Goal: Transaction & Acquisition: Purchase product/service

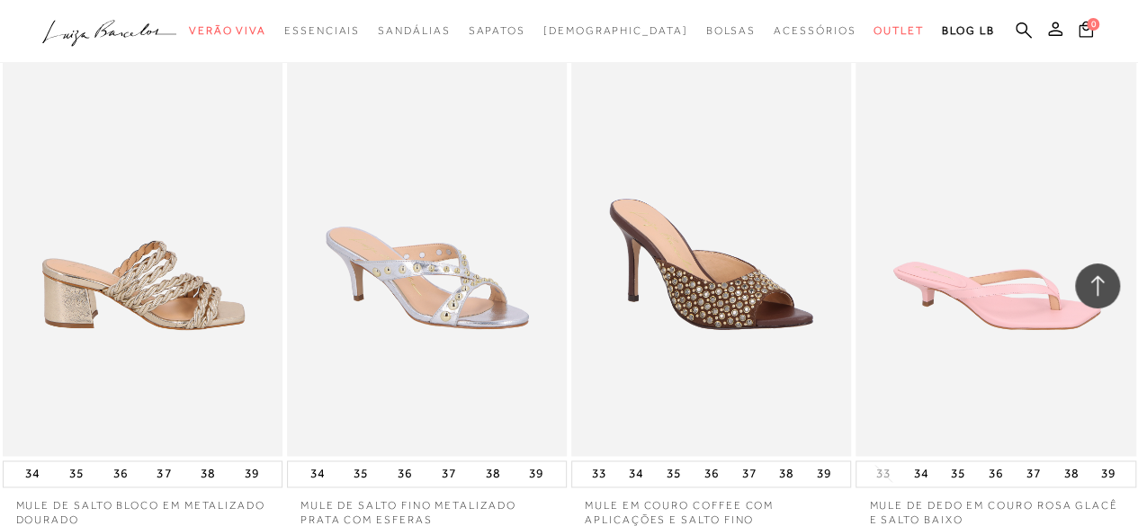
scroll to position [1163, 0]
click at [171, 226] on img at bounding box center [143, 247] width 278 height 420
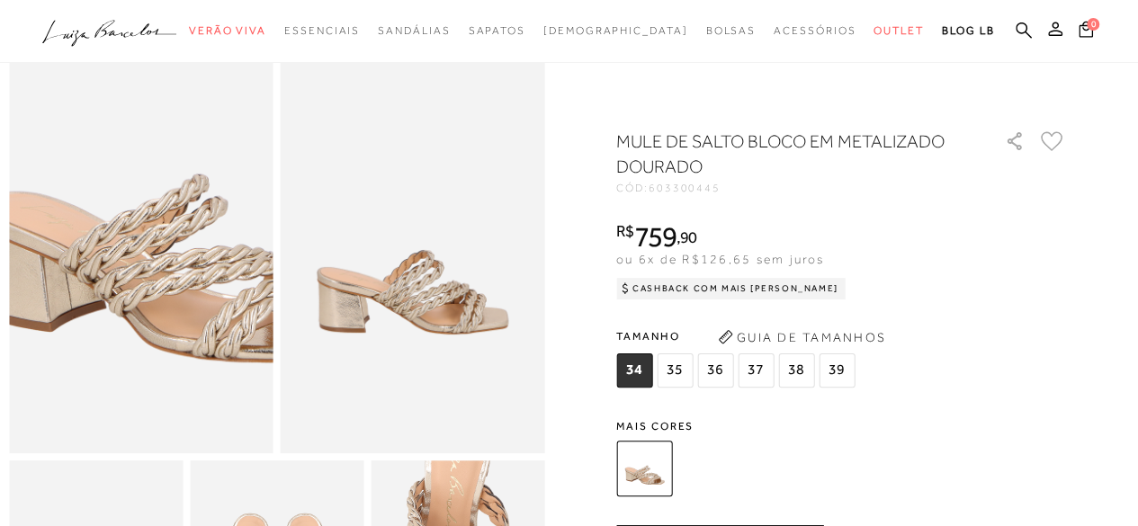
scroll to position [82, 0]
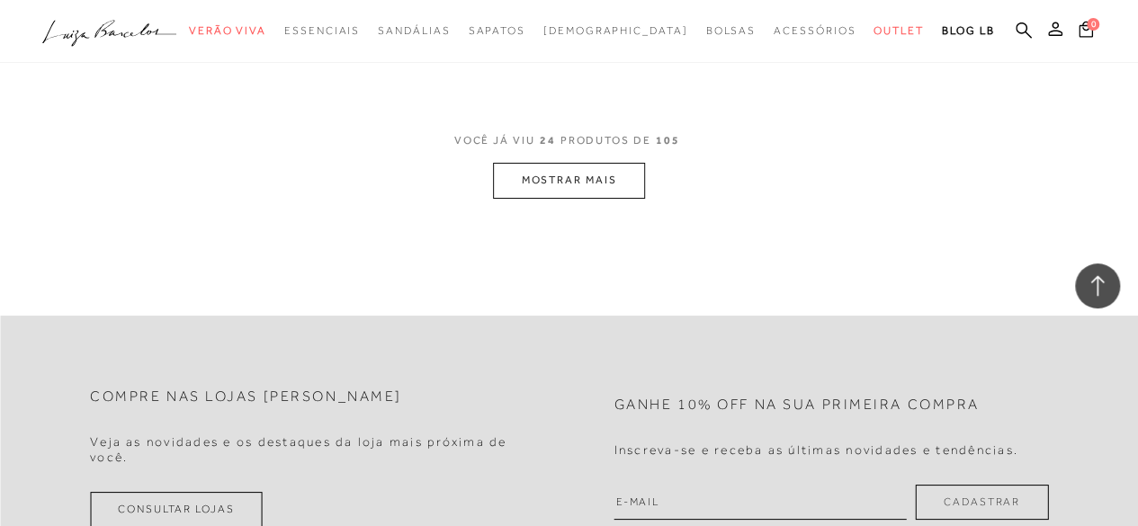
scroll to position [3273, 0]
click at [531, 164] on button "MOSTRAR MAIS" at bounding box center [568, 181] width 151 height 35
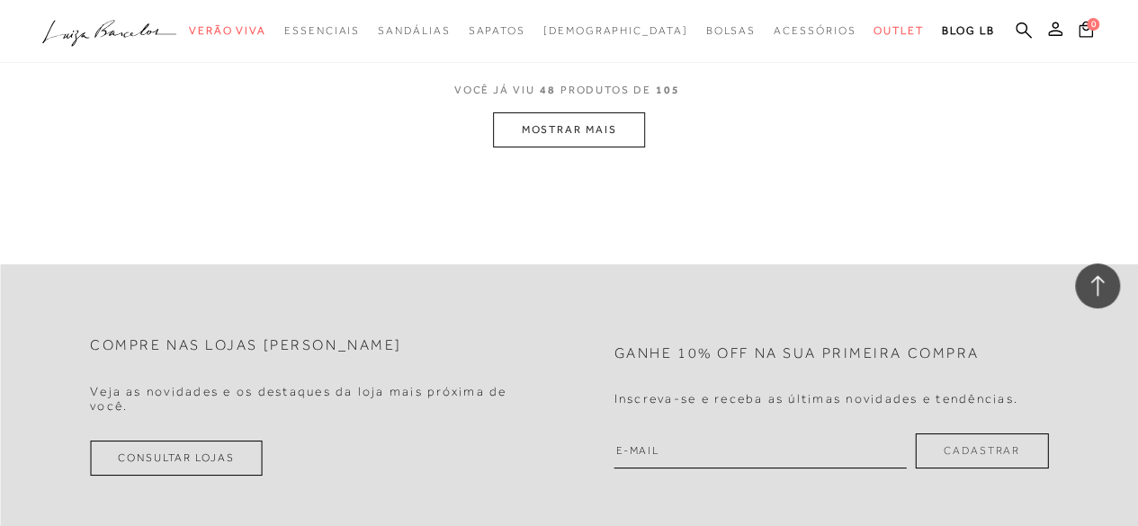
scroll to position [6593, 0]
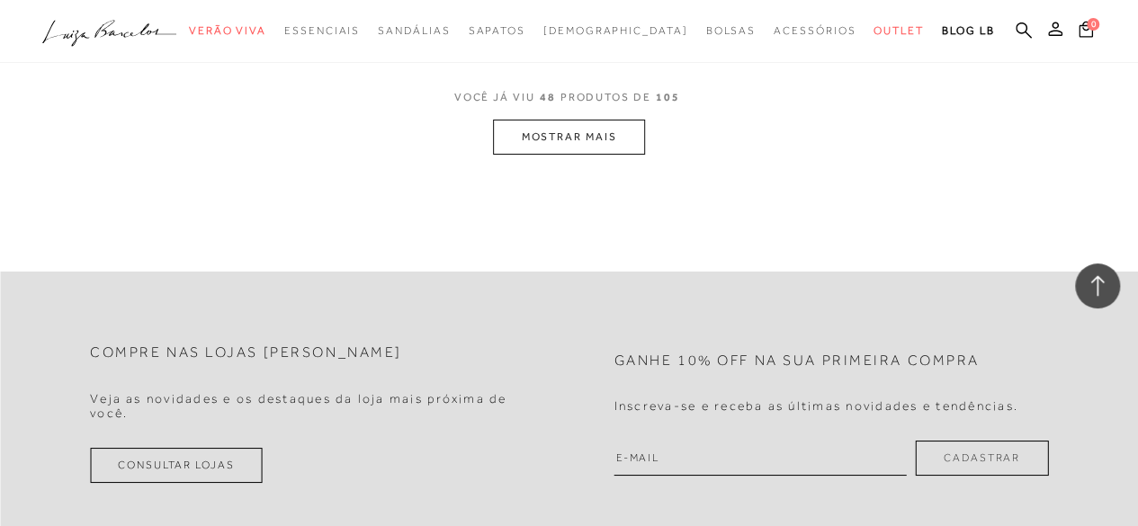
click at [614, 129] on button "MOSTRAR MAIS" at bounding box center [568, 137] width 151 height 35
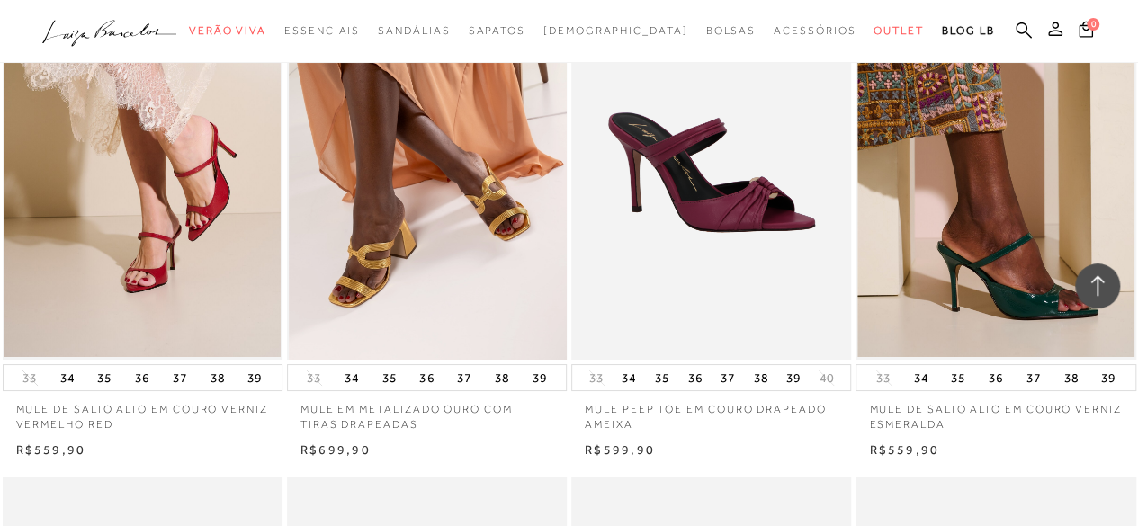
scroll to position [6686, 0]
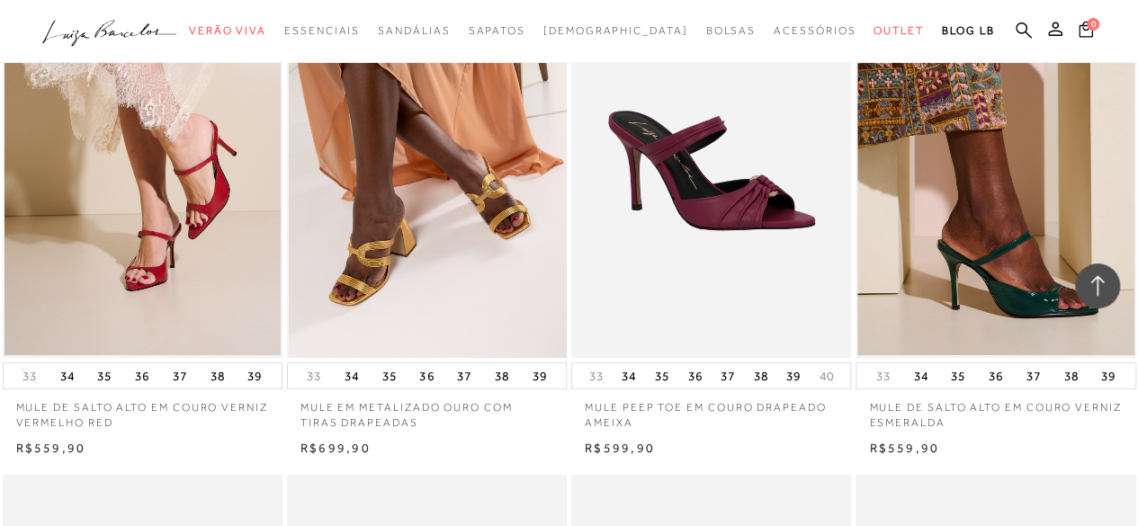
click at [406, 267] on img at bounding box center [428, 148] width 278 height 420
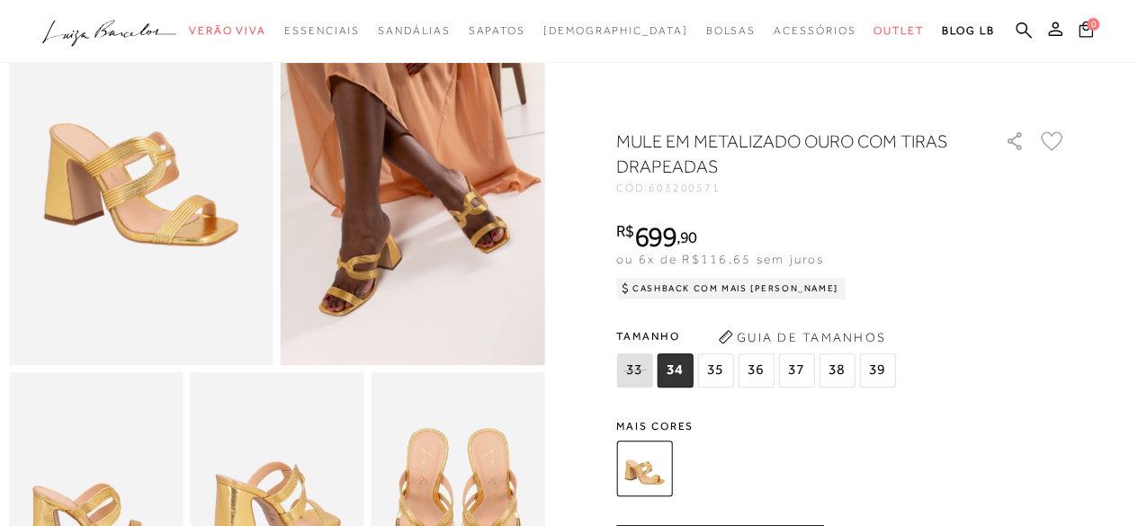
scroll to position [154, 0]
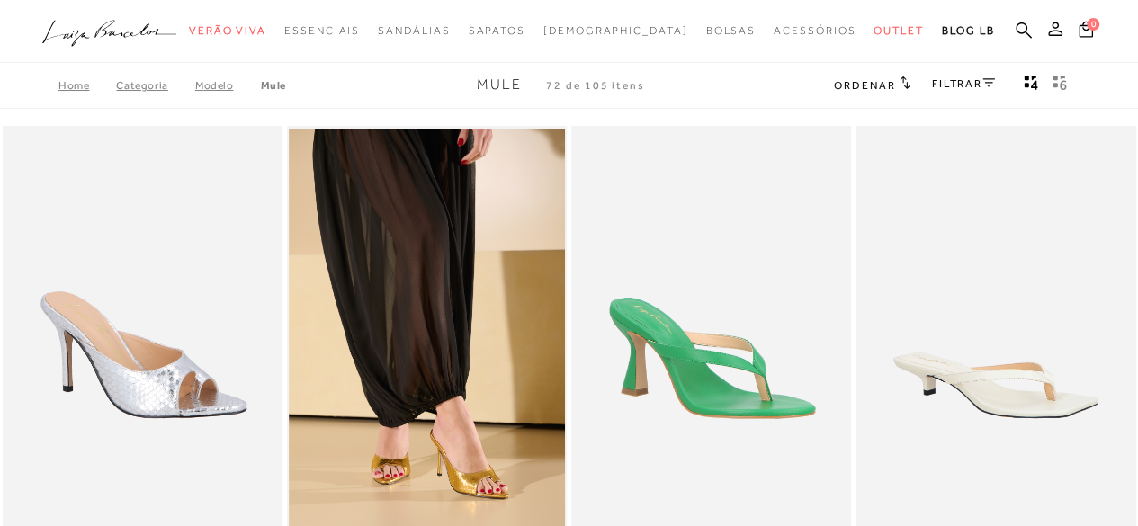
scroll to position [6686, 0]
